Goal: Transaction & Acquisition: Book appointment/travel/reservation

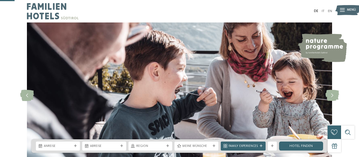
scroll to position [78, 0]
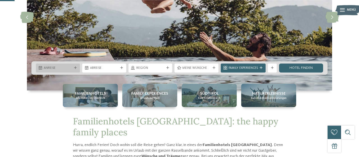
click at [66, 67] on span "Anreise" at bounding box center [58, 68] width 28 height 4
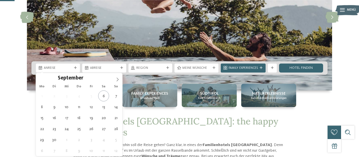
click at [93, 35] on img at bounding box center [179, 17] width 305 height 146
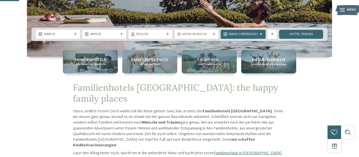
scroll to position [113, 0]
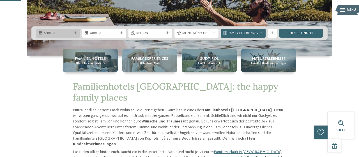
click at [66, 31] on div "Anreise" at bounding box center [58, 33] width 31 height 5
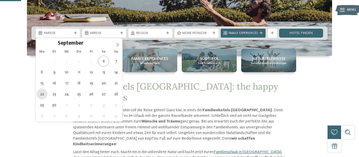
type div "[DATE]"
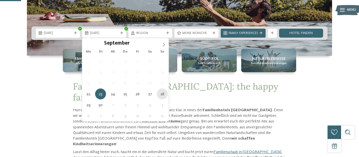
type div "[DATE]"
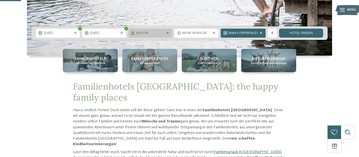
click at [162, 33] on span "Region" at bounding box center [150, 33] width 28 height 4
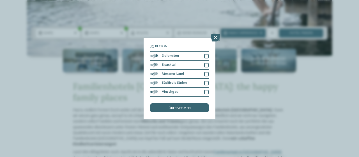
click at [117, 100] on div "Region Dolomiten" at bounding box center [179, 78] width 359 height 157
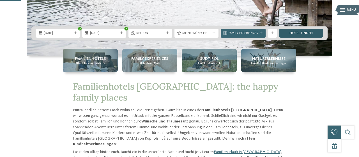
click at [290, 34] on link "Hotel finden" at bounding box center [301, 33] width 44 height 9
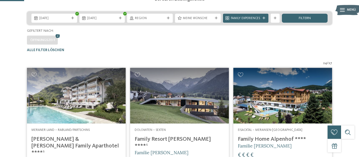
scroll to position [95, 0]
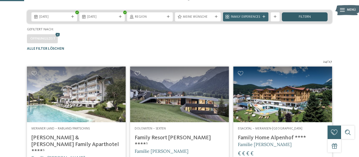
click at [301, 21] on div "filtern" at bounding box center [305, 16] width 46 height 9
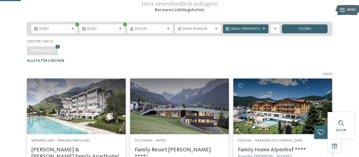
scroll to position [81, 0]
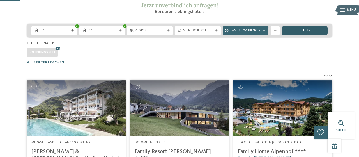
click at [320, 35] on div "filtern" at bounding box center [305, 30] width 46 height 9
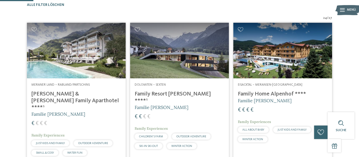
scroll to position [139, 0]
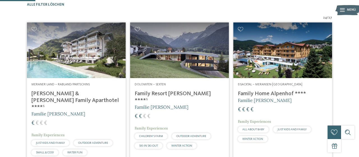
click at [81, 103] on h4 "[PERSON_NAME] & [PERSON_NAME] Family Aparthotel ****ˢ" at bounding box center [76, 100] width 90 height 20
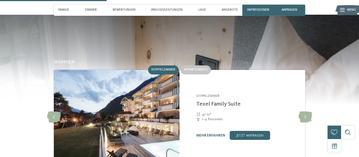
scroll to position [485, 0]
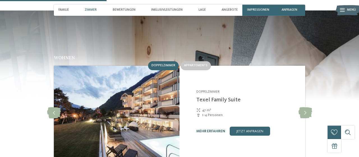
click at [194, 55] on h2 "Wohnen" at bounding box center [179, 57] width 251 height 5
click at [195, 61] on div "Appartements" at bounding box center [196, 65] width 30 height 9
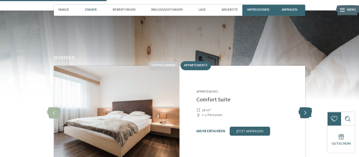
click at [305, 107] on icon at bounding box center [306, 112] width 14 height 11
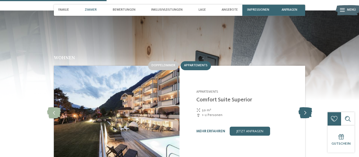
click at [305, 107] on icon at bounding box center [306, 112] width 14 height 11
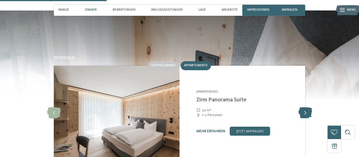
click at [305, 107] on icon at bounding box center [306, 112] width 14 height 11
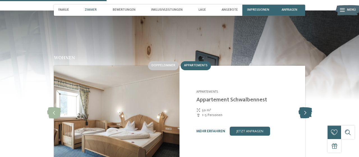
click at [305, 107] on icon at bounding box center [306, 112] width 14 height 11
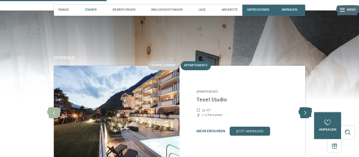
click at [305, 107] on icon at bounding box center [306, 112] width 14 height 11
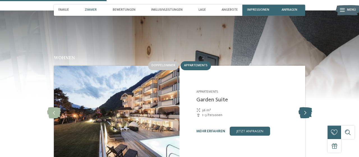
click at [306, 107] on icon at bounding box center [306, 112] width 14 height 11
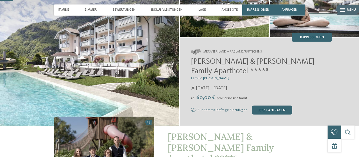
scroll to position [63, 0]
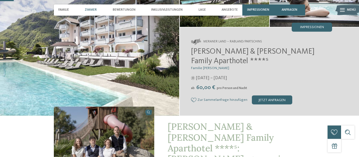
click at [95, 8] on span "Zimmer" at bounding box center [91, 10] width 12 height 4
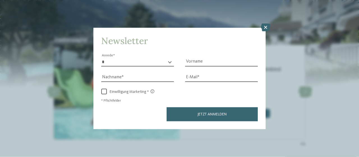
scroll to position [987, 0]
click at [265, 30] on icon at bounding box center [266, 28] width 10 height 8
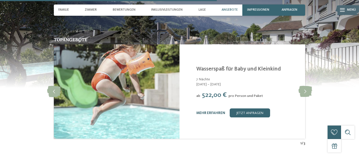
click at [222, 111] on link "mehr erfahren" at bounding box center [210, 113] width 29 height 4
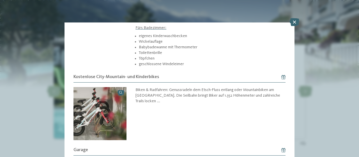
scroll to position [348, 0]
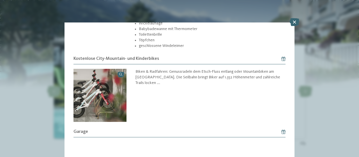
click at [18, 109] on div "Angebot 1 / 3 1" at bounding box center [179, 78] width 359 height 157
